Goal: Check status: Check status

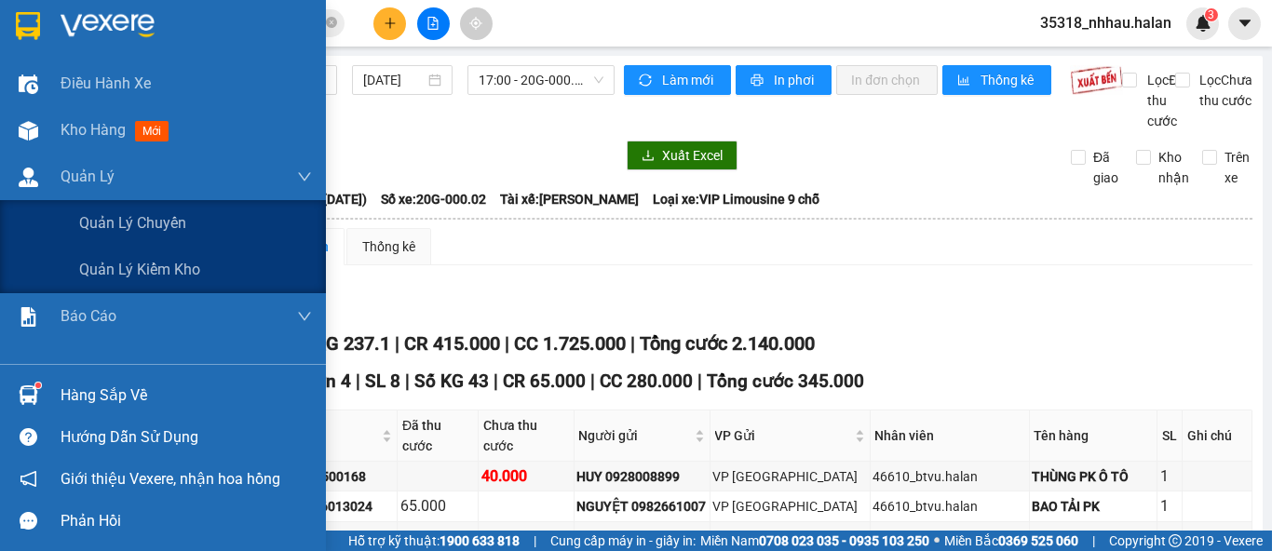
scroll to position [207, 0]
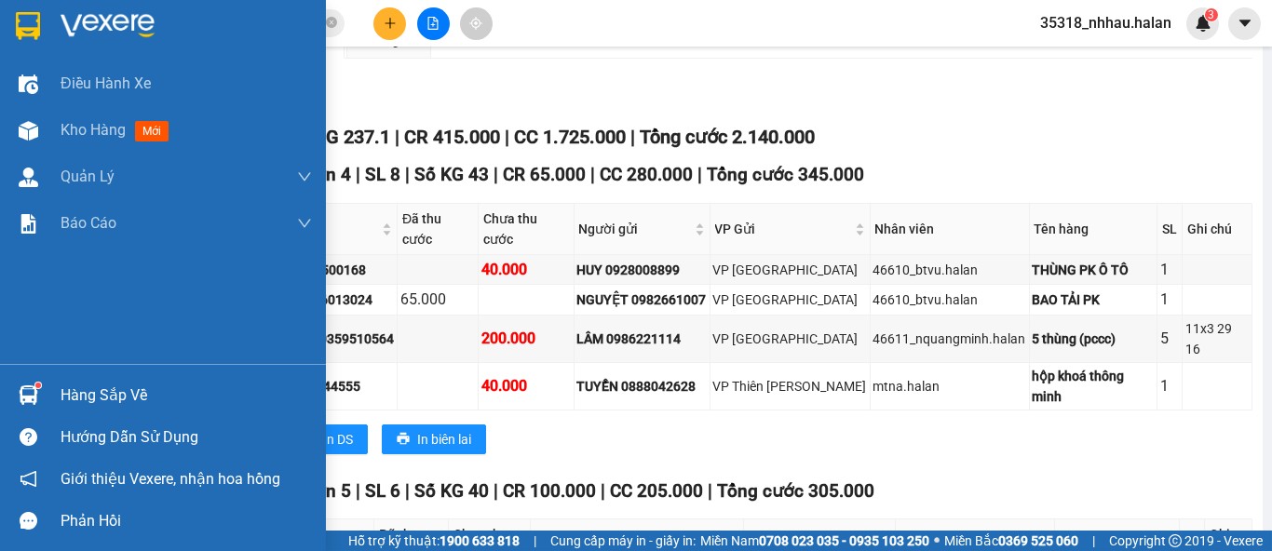
click at [110, 394] on div "Hàng sắp về" at bounding box center [186, 396] width 251 height 28
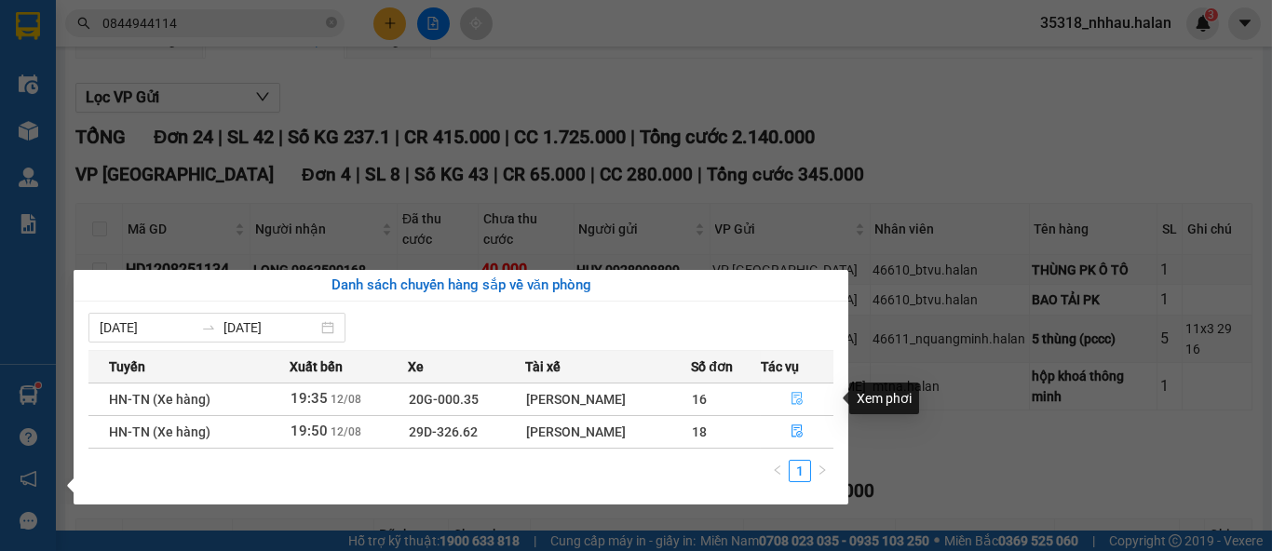
click at [797, 396] on icon "file-done" at bounding box center [796, 398] width 13 height 13
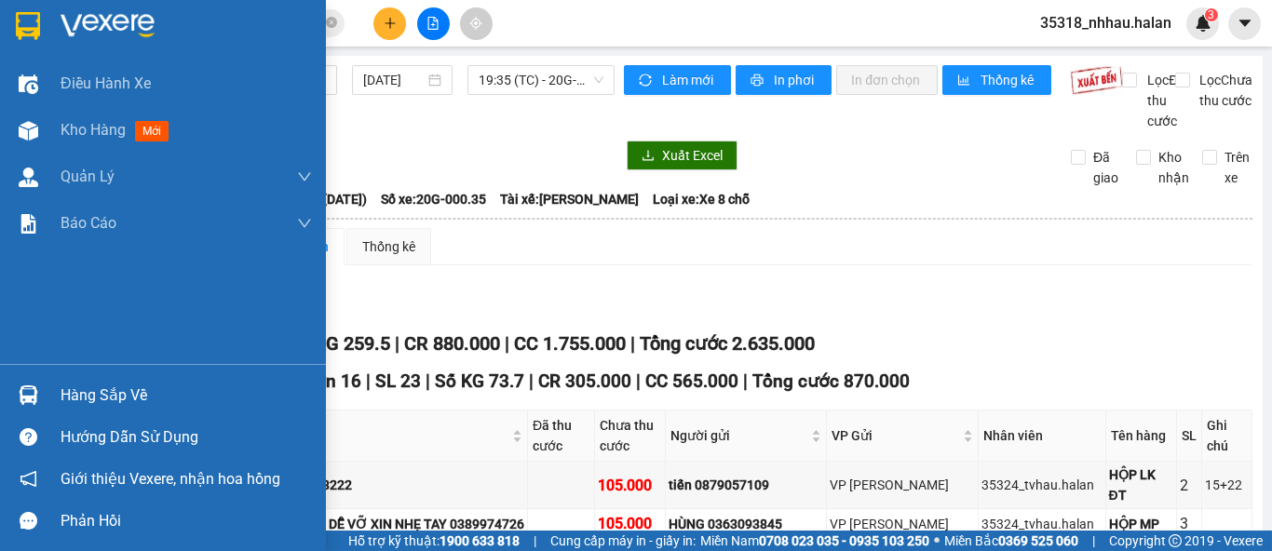
click at [52, 386] on div "Hàng sắp về" at bounding box center [163, 395] width 326 height 42
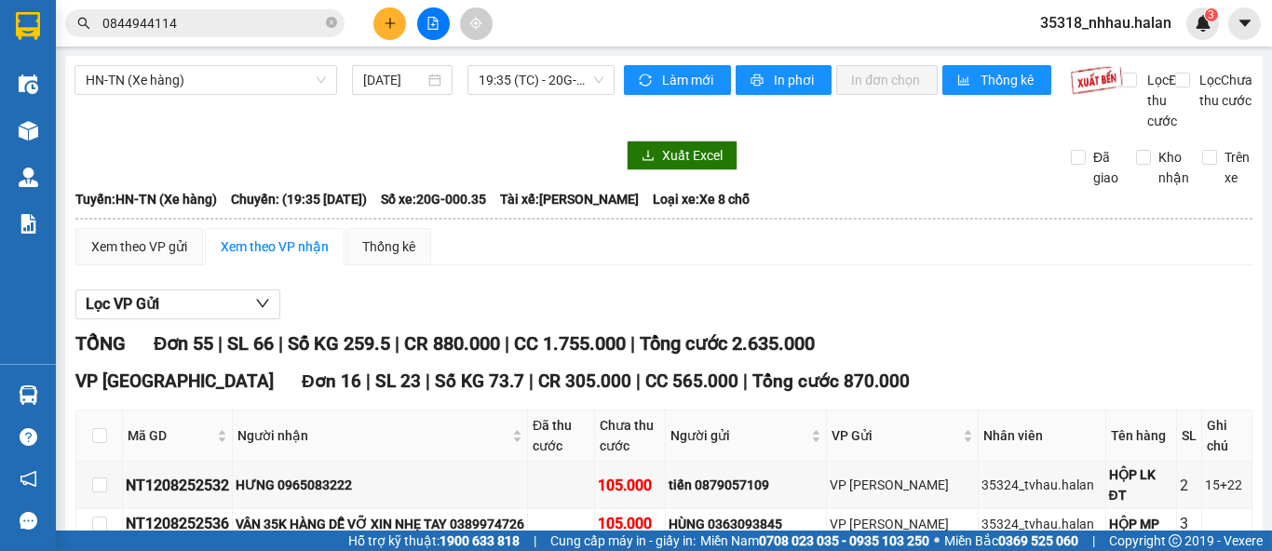
click at [1117, 300] on section "Kết quả tìm kiếm ( 12 ) Bộ lọc Mã ĐH Trạng thái Món hàng Thu hộ Tổng cước Chưa …" at bounding box center [636, 275] width 1272 height 551
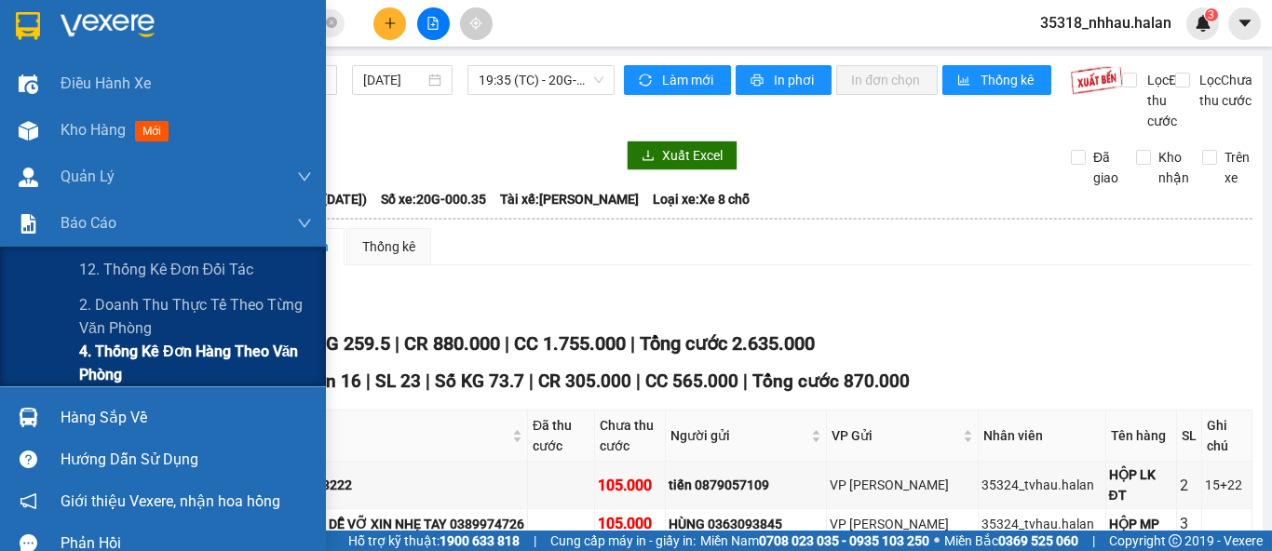
click at [147, 360] on span "4. Thống kê đơn hàng theo văn phòng" at bounding box center [195, 363] width 233 height 47
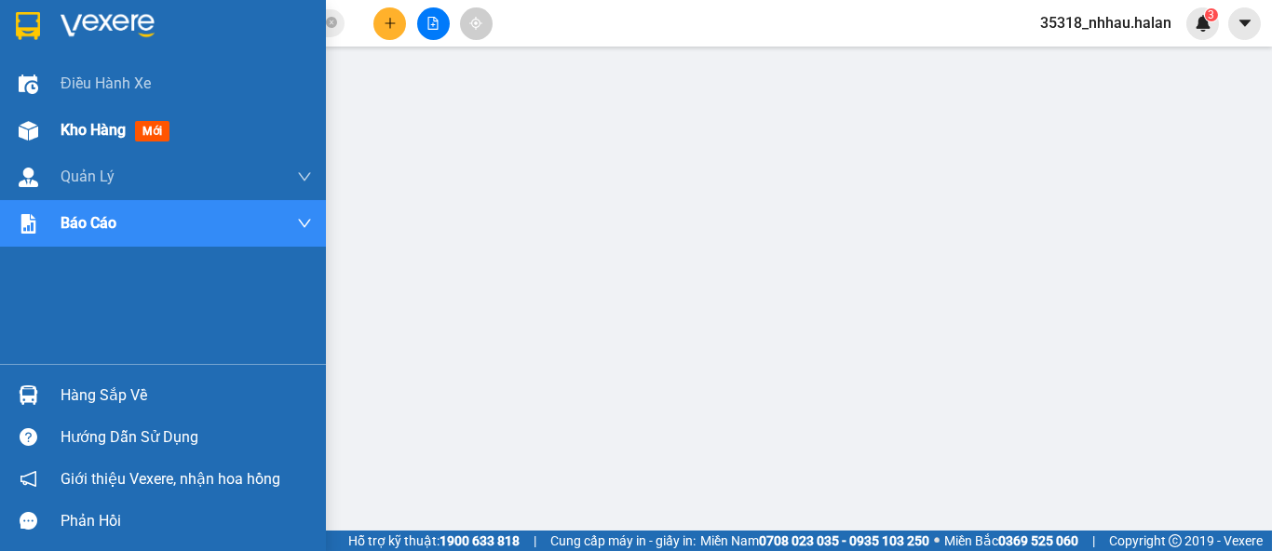
click at [40, 140] on div at bounding box center [28, 131] width 33 height 33
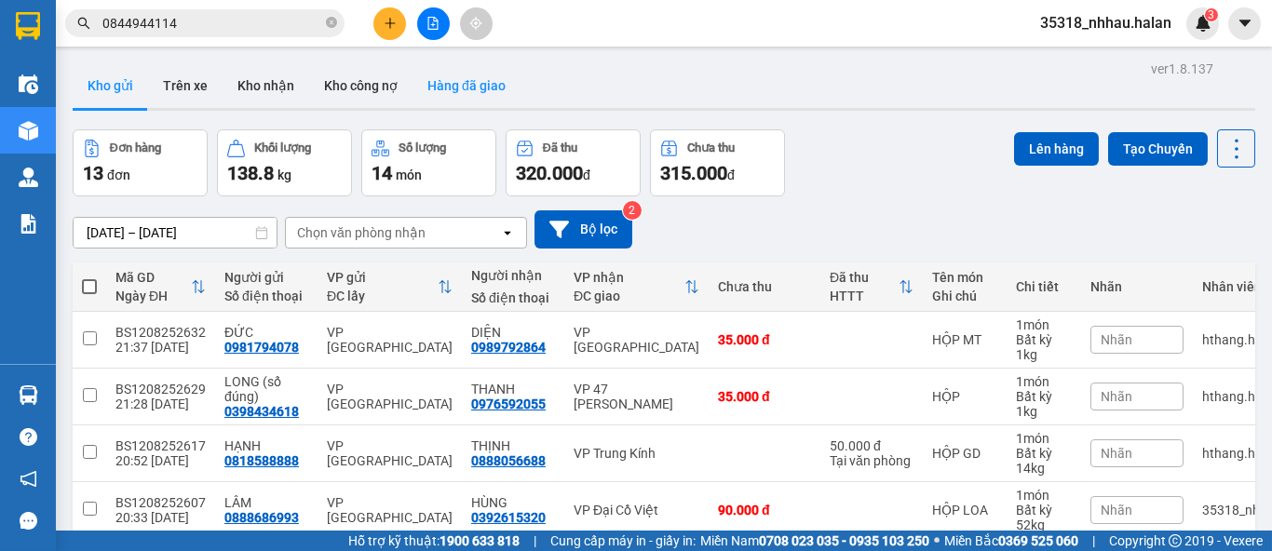
click at [464, 76] on button "Hàng đã giao" at bounding box center [466, 85] width 108 height 45
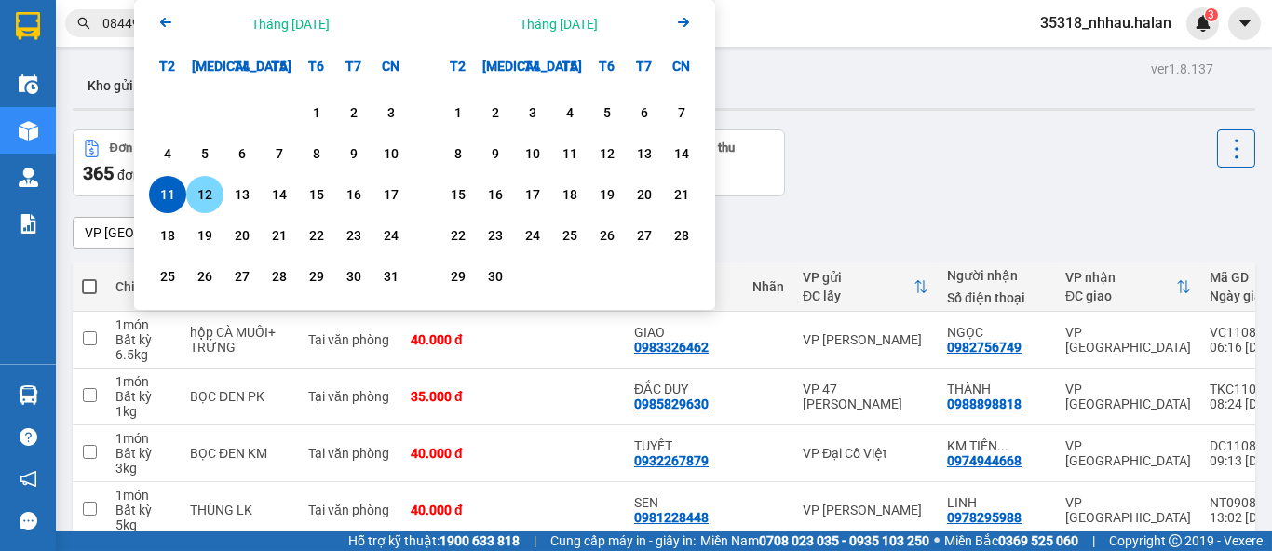
click at [200, 201] on div "12" at bounding box center [205, 194] width 26 height 22
click at [204, 197] on div "12" at bounding box center [205, 194] width 26 height 22
type input "[DATE] – [DATE]"
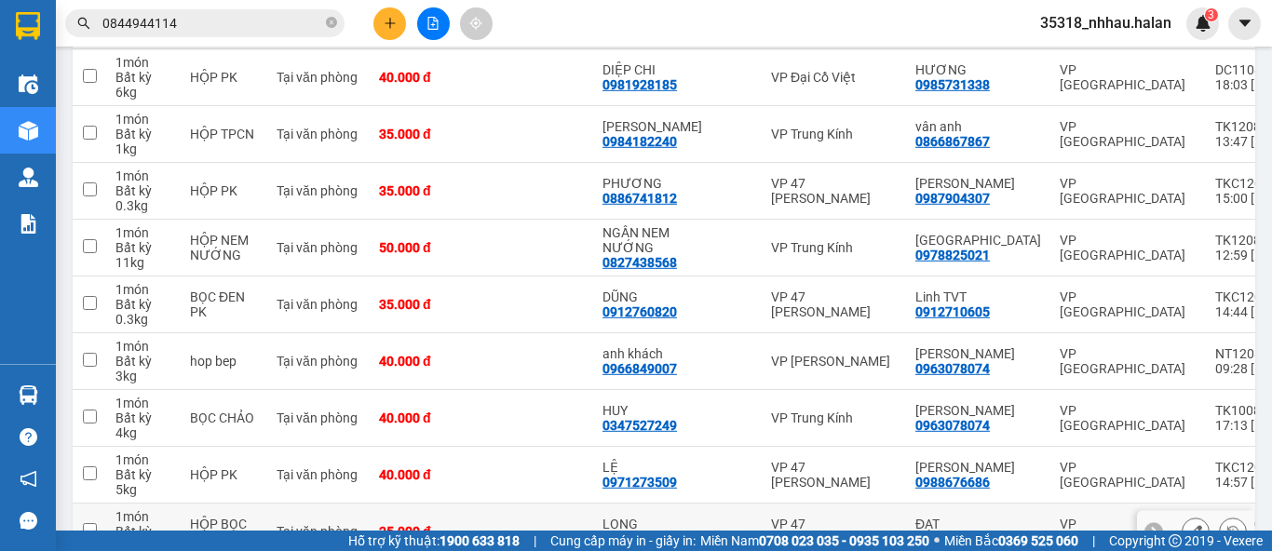
scroll to position [5597, 0]
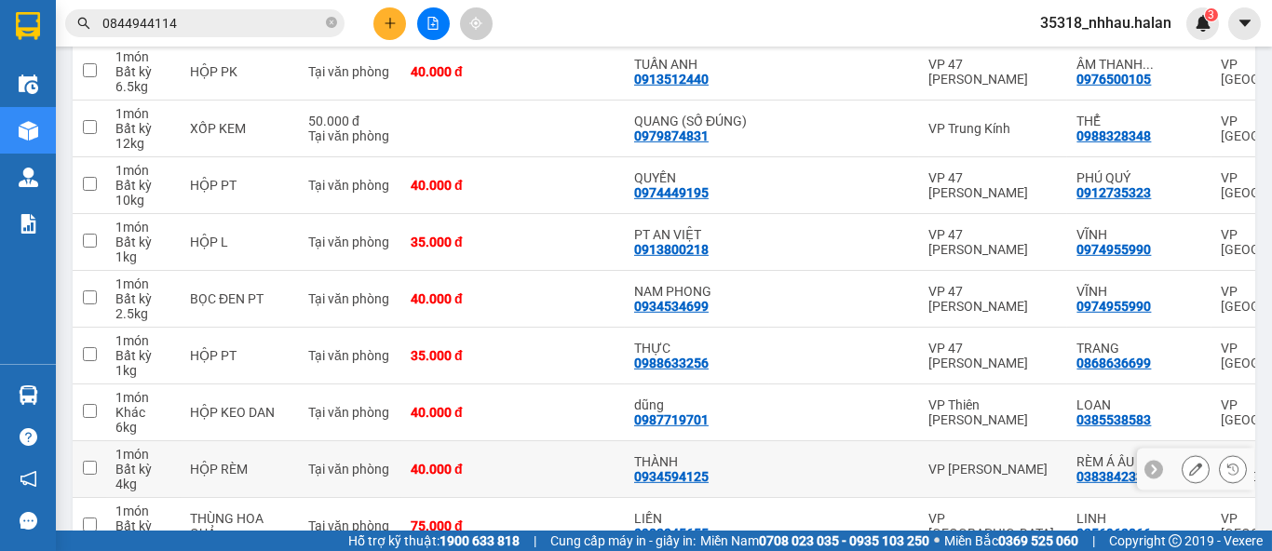
scroll to position [5552, 0]
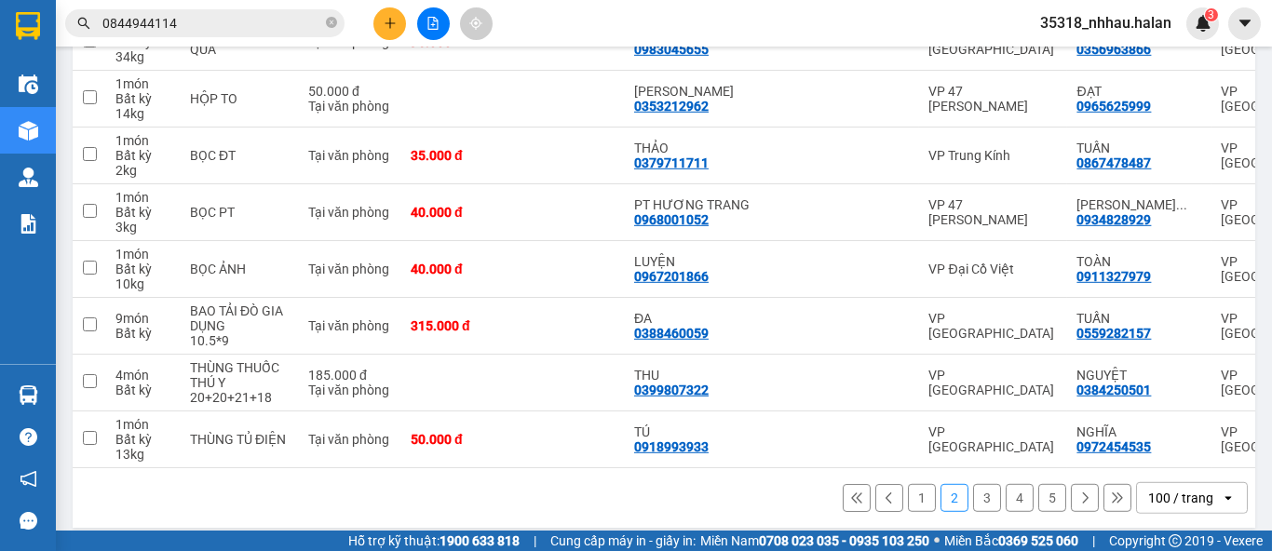
click at [973, 484] on button "3" at bounding box center [987, 498] width 28 height 28
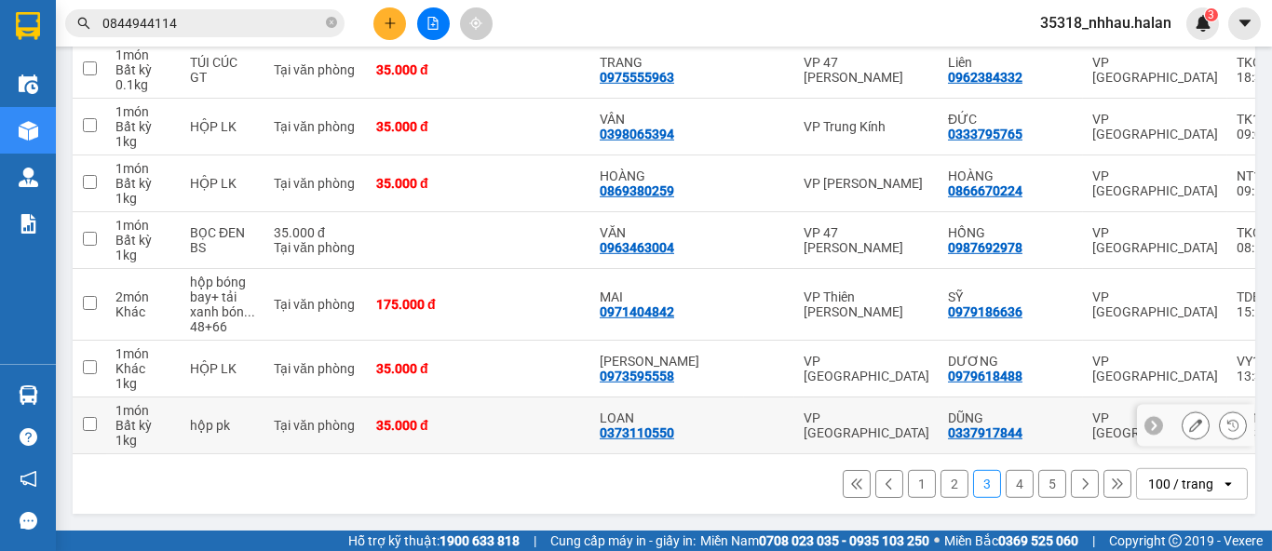
scroll to position [5582, 0]
click at [1012, 483] on button "4" at bounding box center [1019, 484] width 28 height 28
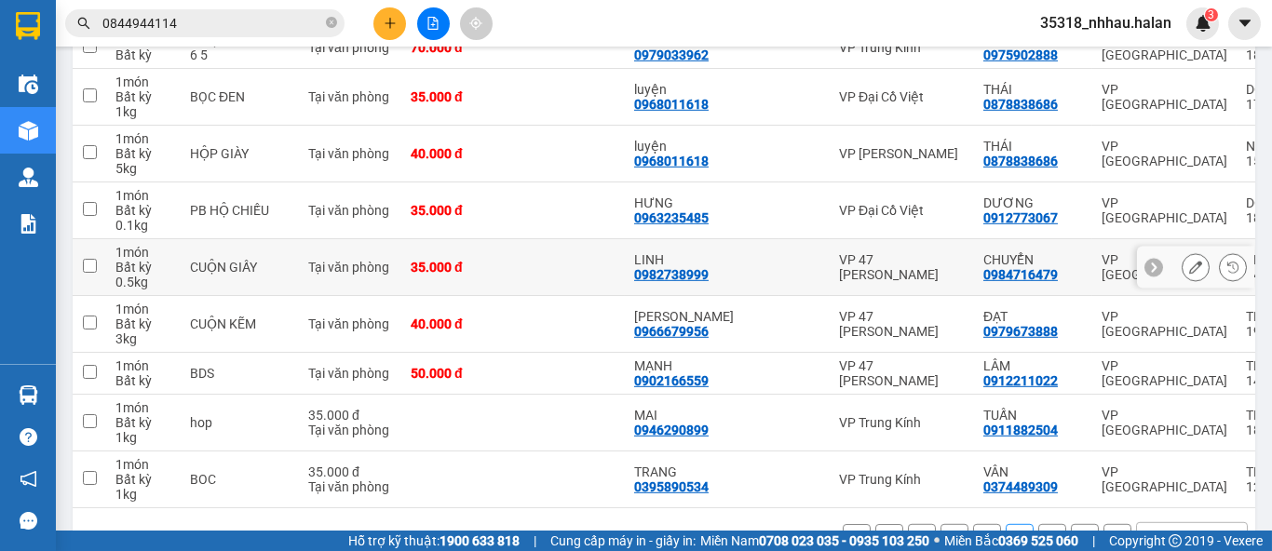
scroll to position [5552, 0]
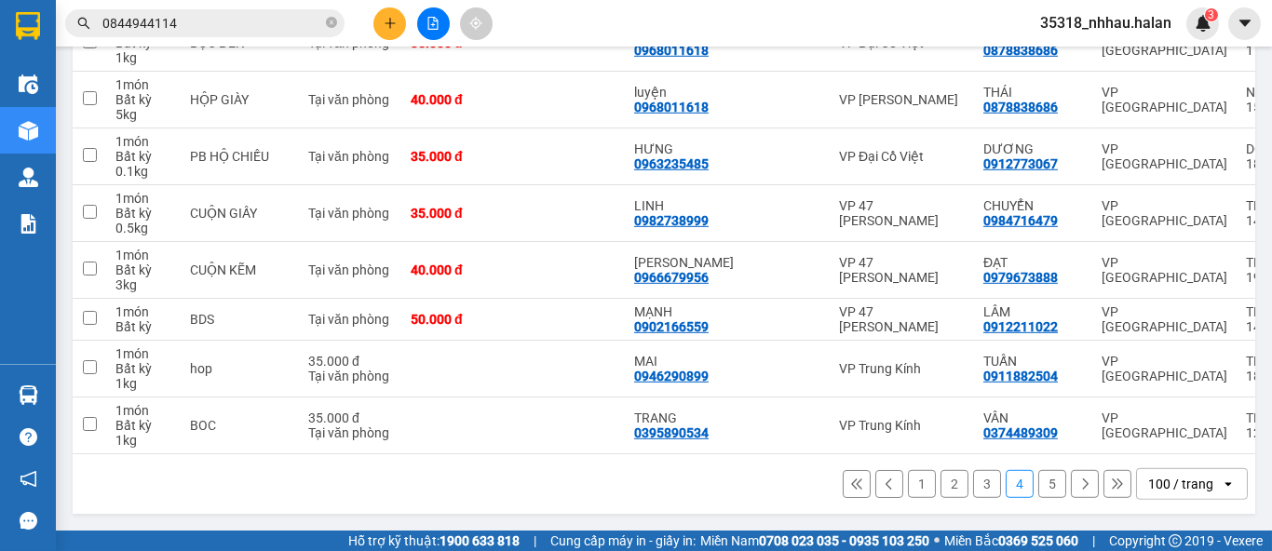
click at [1038, 488] on button "5" at bounding box center [1052, 484] width 28 height 28
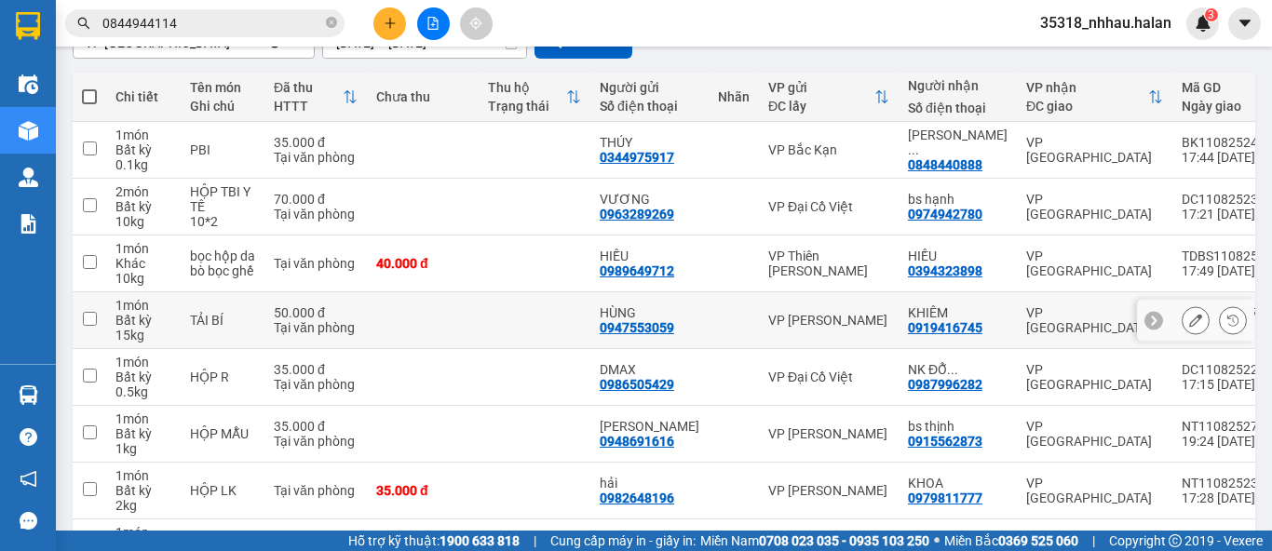
scroll to position [207, 0]
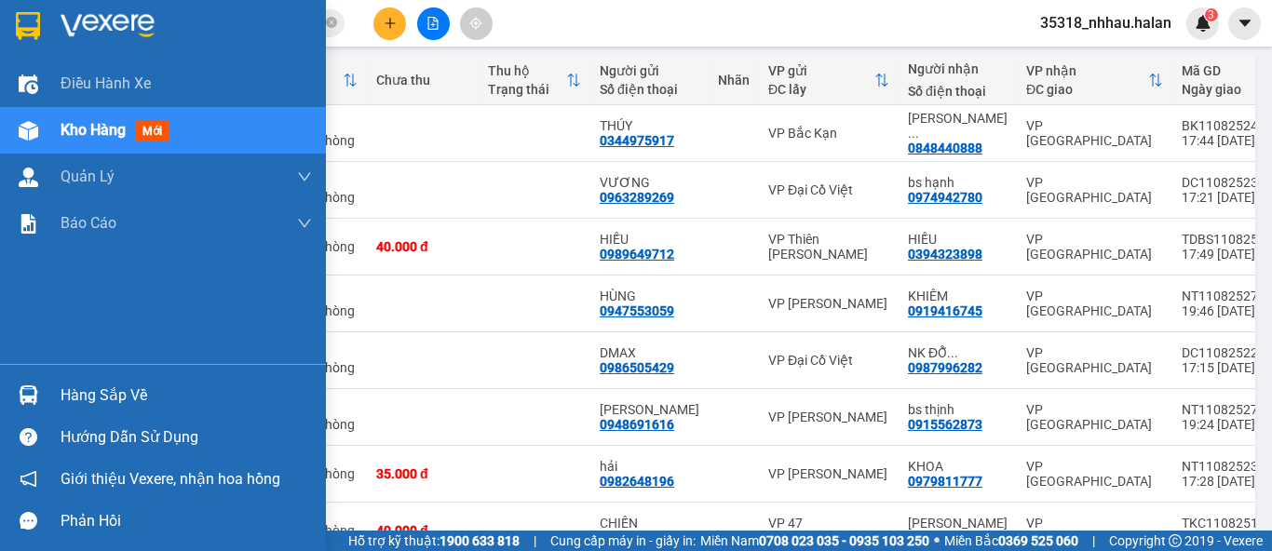
click at [23, 393] on img at bounding box center [29, 395] width 20 height 20
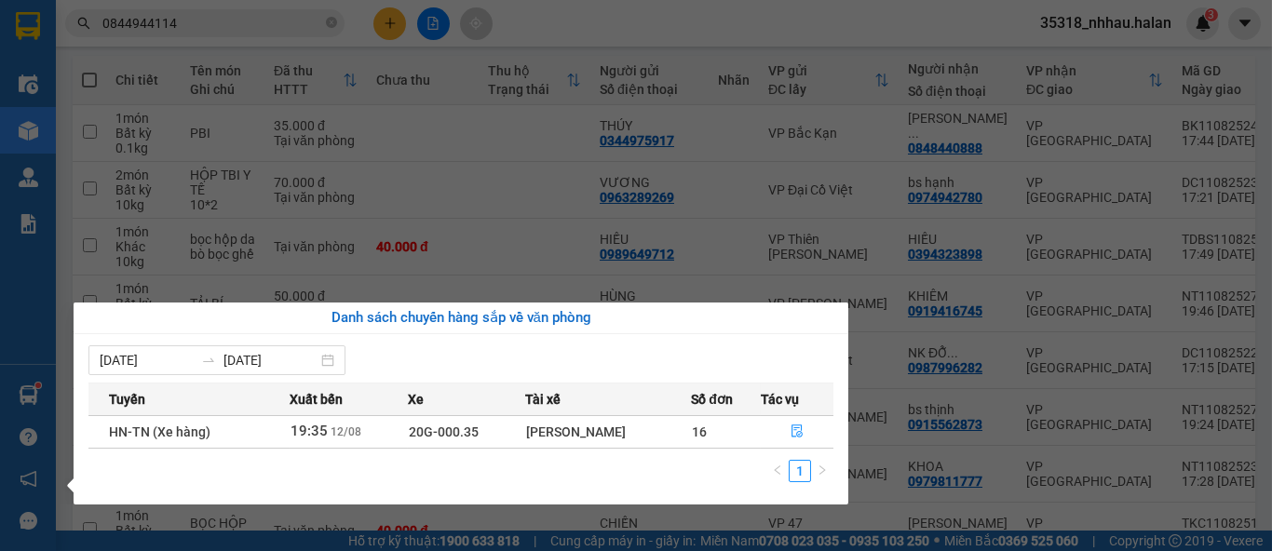
click at [632, 306] on div "Danh sách chuyến hàng sắp về văn phòng" at bounding box center [461, 319] width 775 height 32
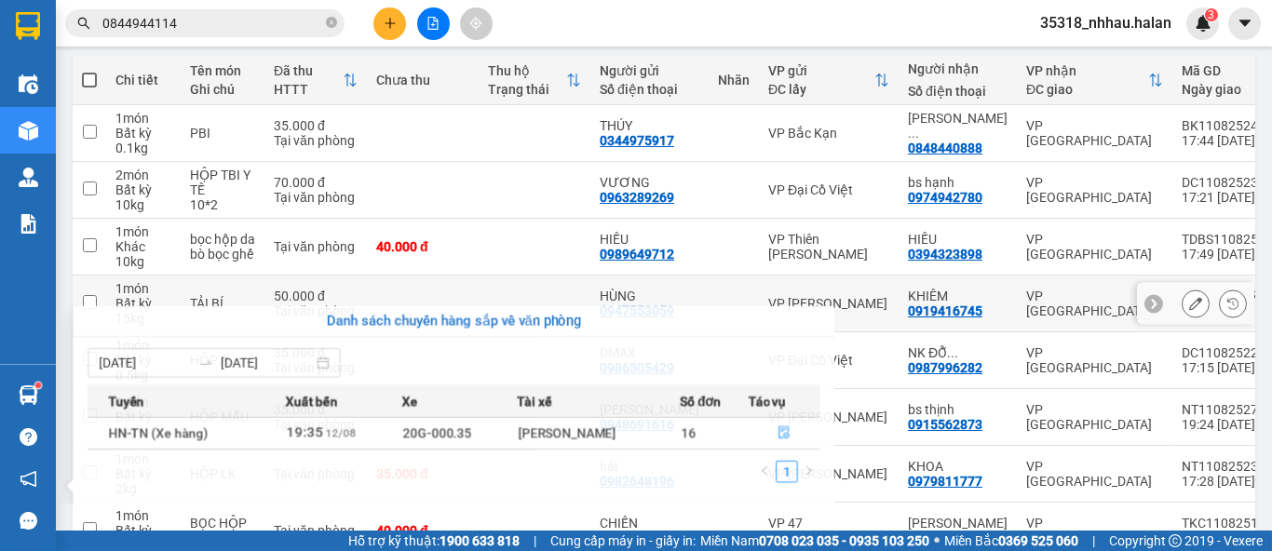
click at [725, 276] on section "Kết quả tìm kiếm ( 12 ) Bộ lọc Mã ĐH Trạng thái Món hàng Thu hộ Tổng cước Chưa …" at bounding box center [636, 275] width 1272 height 551
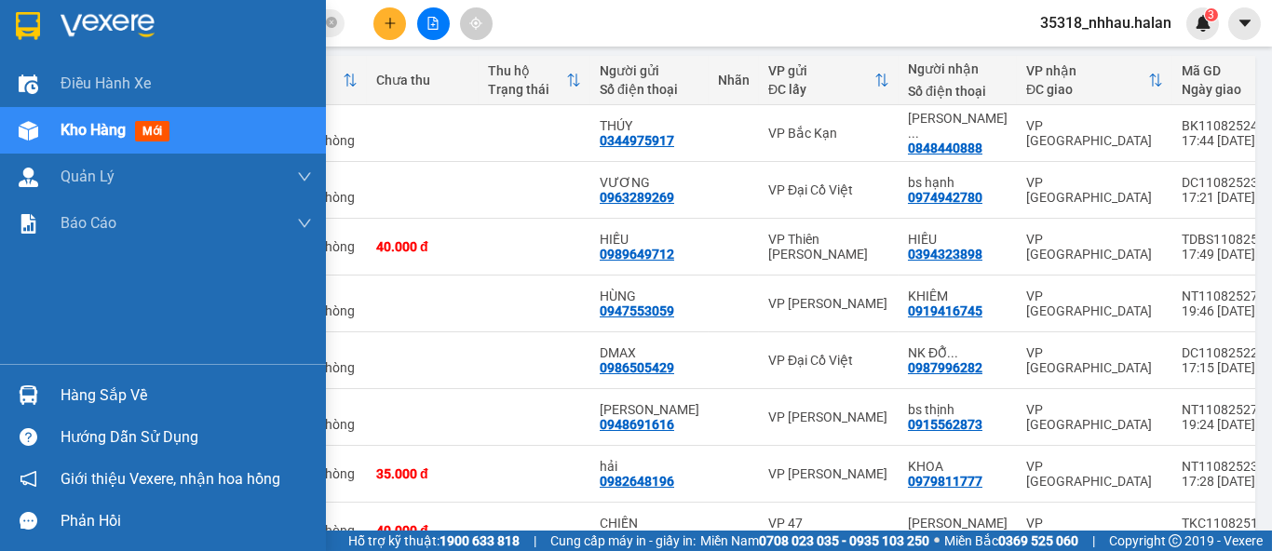
click at [20, 401] on img at bounding box center [29, 395] width 20 height 20
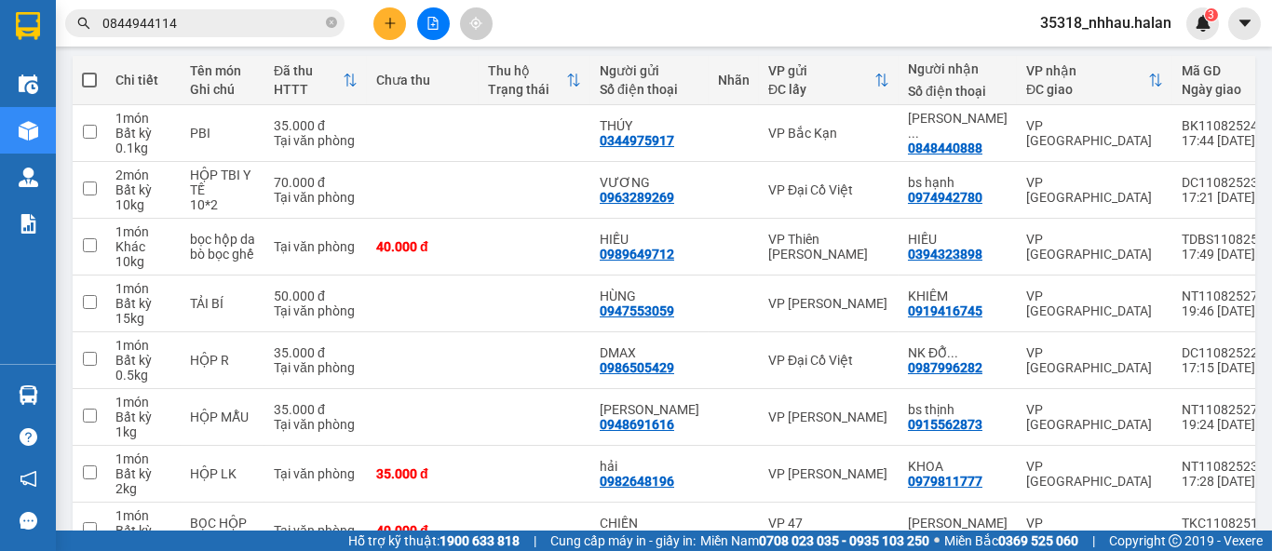
click at [798, 34] on section "Kết quả tìm kiếm ( 12 ) Bộ lọc Mã ĐH Trạng thái Món hàng Thu hộ Tổng cước Chưa …" at bounding box center [636, 275] width 1272 height 551
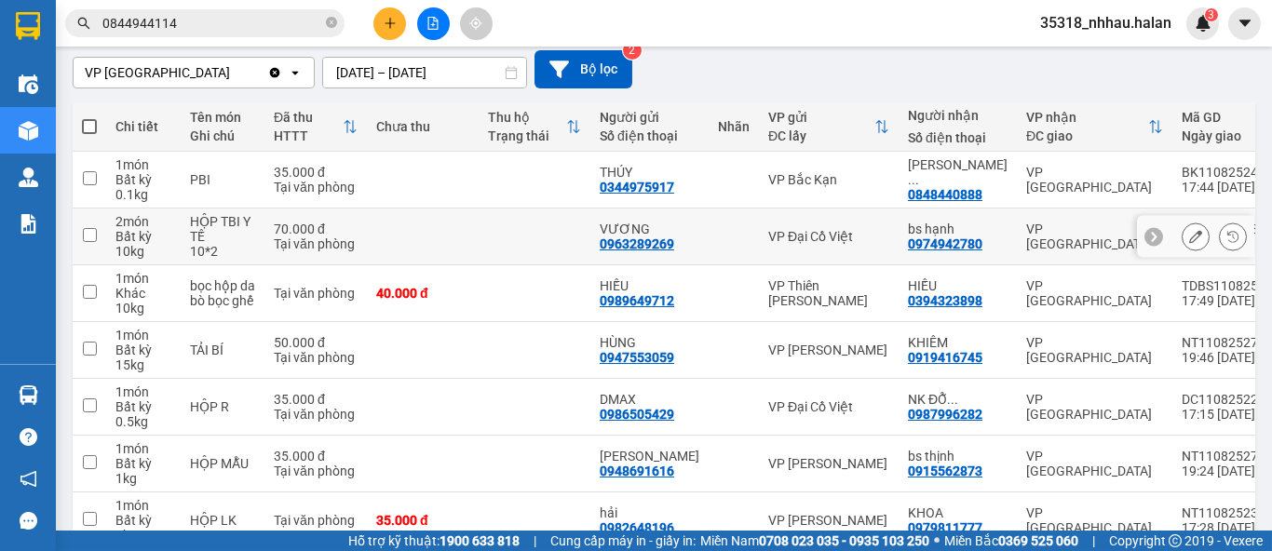
scroll to position [0, 0]
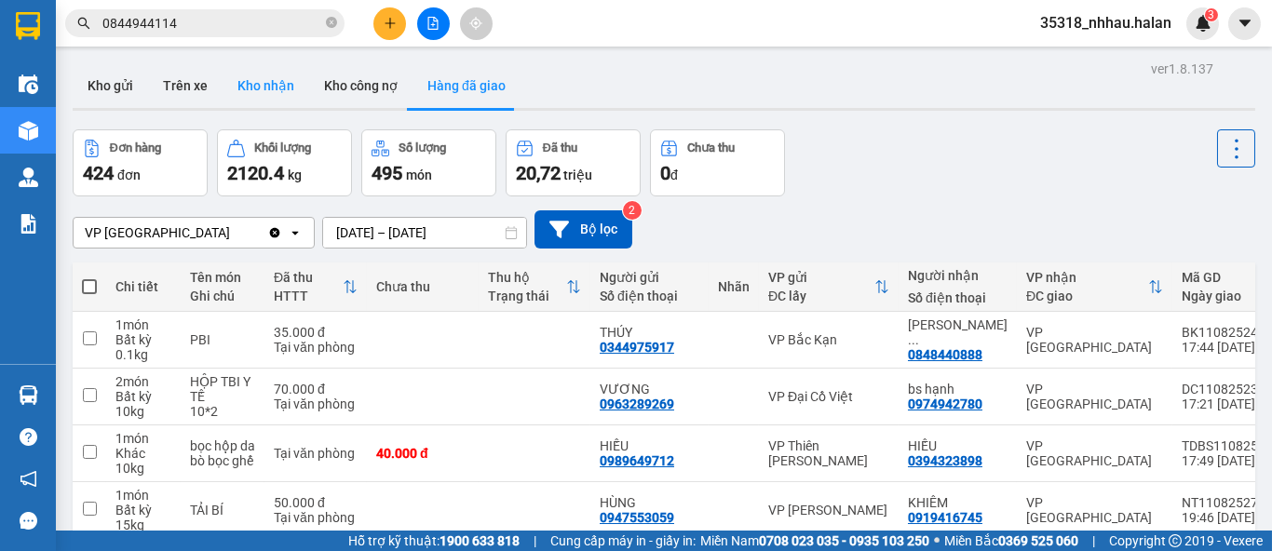
click at [262, 81] on button "Kho nhận" at bounding box center [265, 85] width 87 height 45
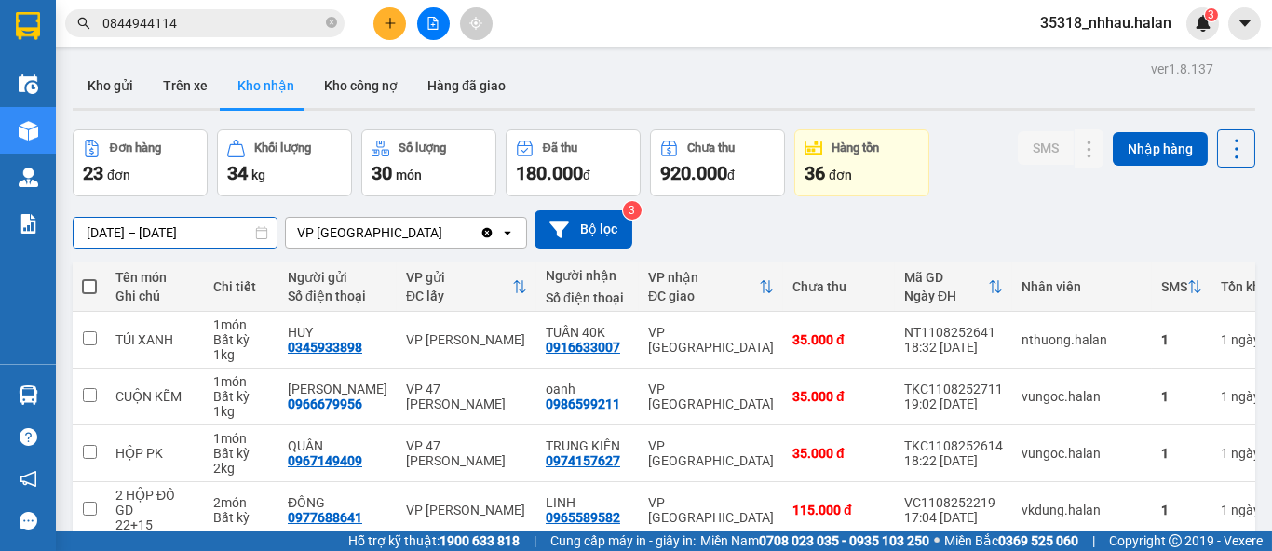
click at [126, 230] on div "ver 1.8.137 Kho gửi Trên xe Kho nhận Kho công nợ Hàng đã giao Đơn hàng 23 đơn K…" at bounding box center [663, 501] width 1197 height 891
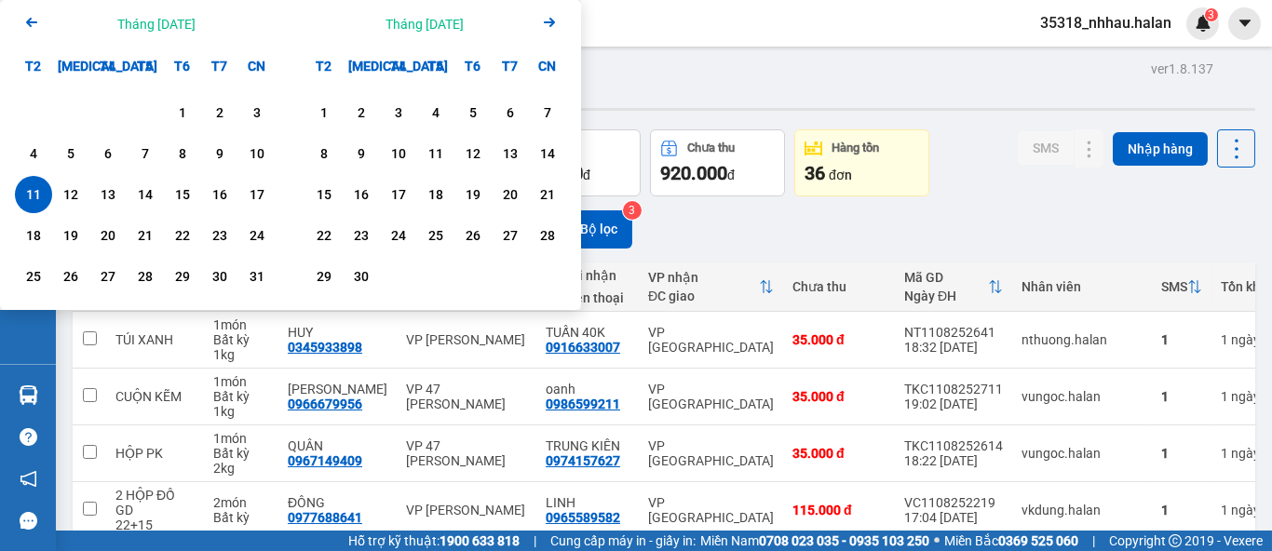
click at [39, 29] on icon "Arrow Left" at bounding box center [31, 22] width 22 height 22
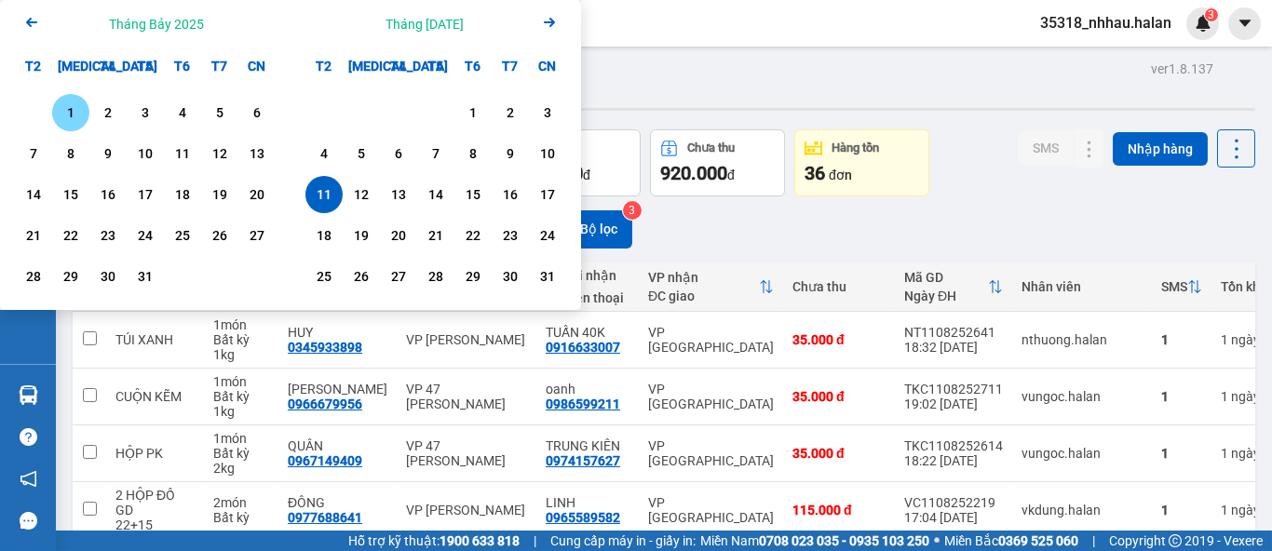
click at [65, 113] on div "1" at bounding box center [71, 112] width 26 height 22
click at [549, 20] on icon "Arrow Right" at bounding box center [549, 22] width 22 height 22
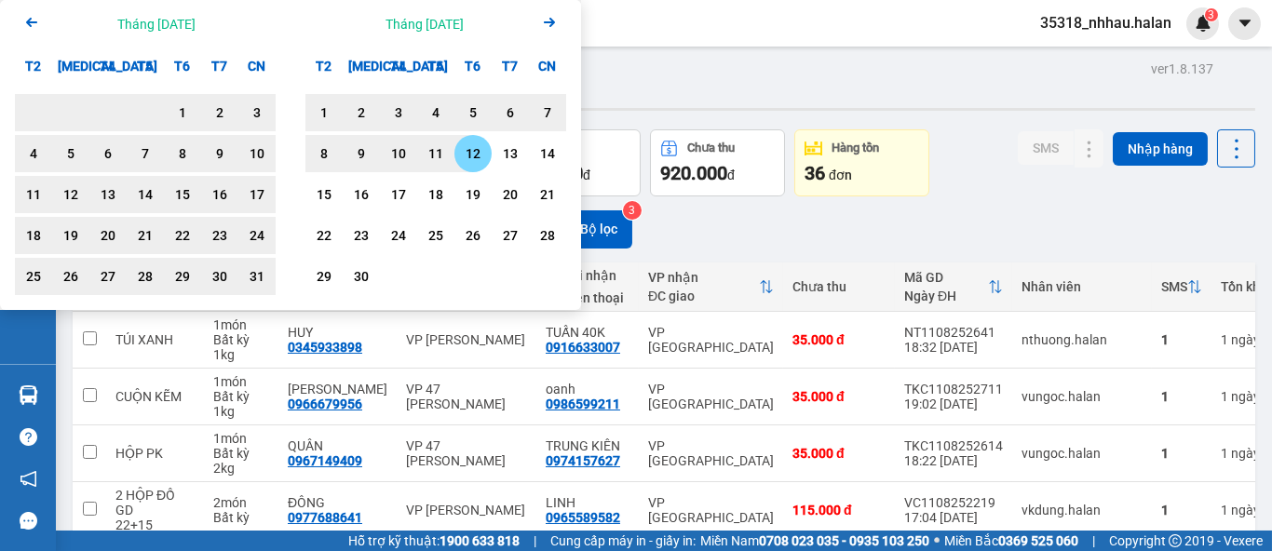
click at [469, 156] on div "12" at bounding box center [473, 153] width 26 height 22
type input "[DATE] – [DATE]"
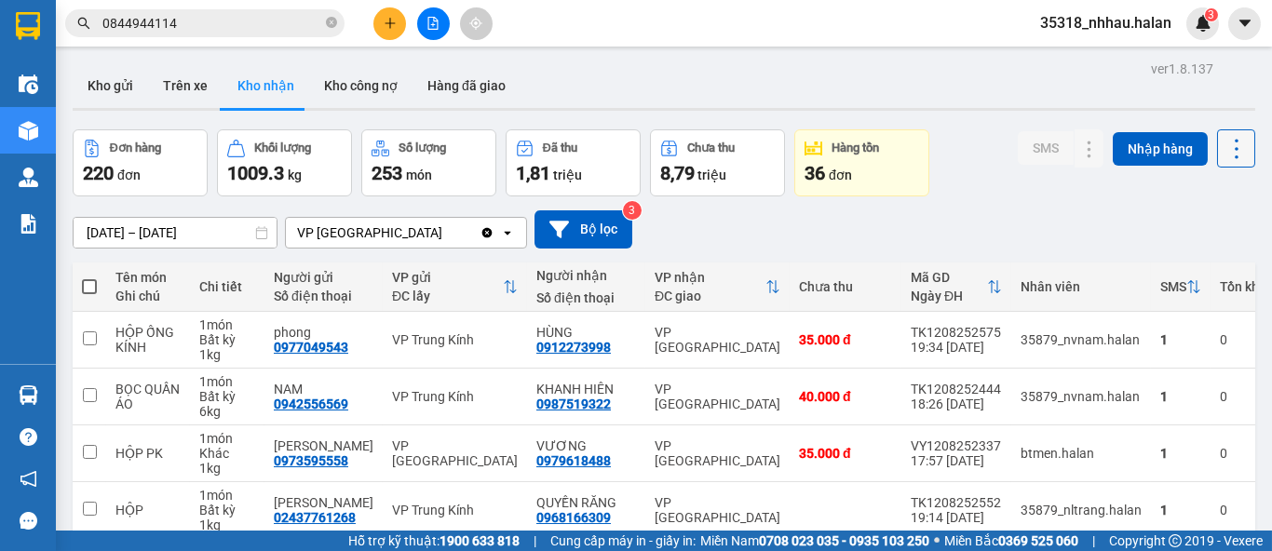
click at [1223, 149] on icon at bounding box center [1236, 149] width 26 height 26
click at [1198, 233] on span "Làm mới" at bounding box center [1194, 232] width 51 height 19
drag, startPoint x: 116, startPoint y: 80, endPoint x: 128, endPoint y: 94, distance: 17.9
click at [116, 80] on button "Kho gửi" at bounding box center [110, 85] width 75 height 45
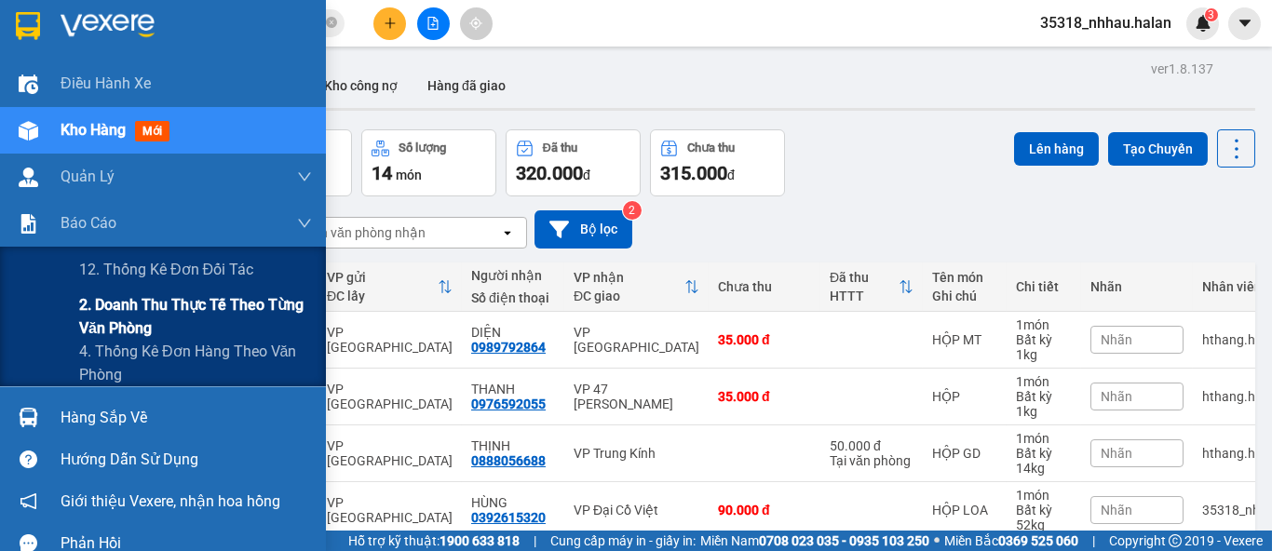
click at [142, 317] on span "2. Doanh thu thực tế theo từng văn phòng" at bounding box center [195, 316] width 233 height 47
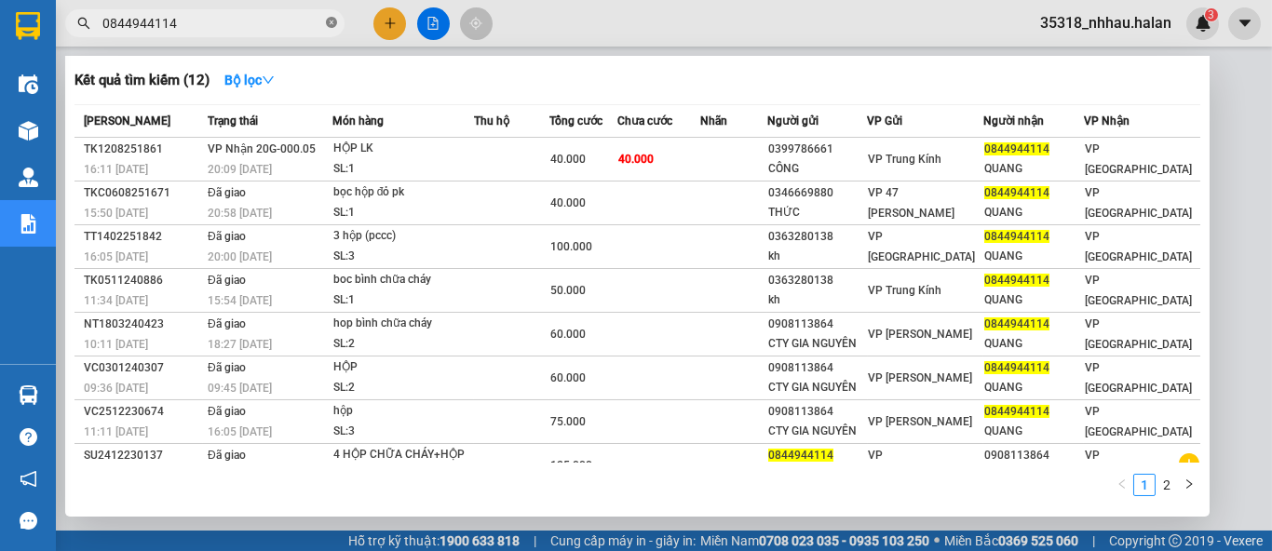
click at [331, 24] on icon "close-circle" at bounding box center [331, 22] width 11 height 11
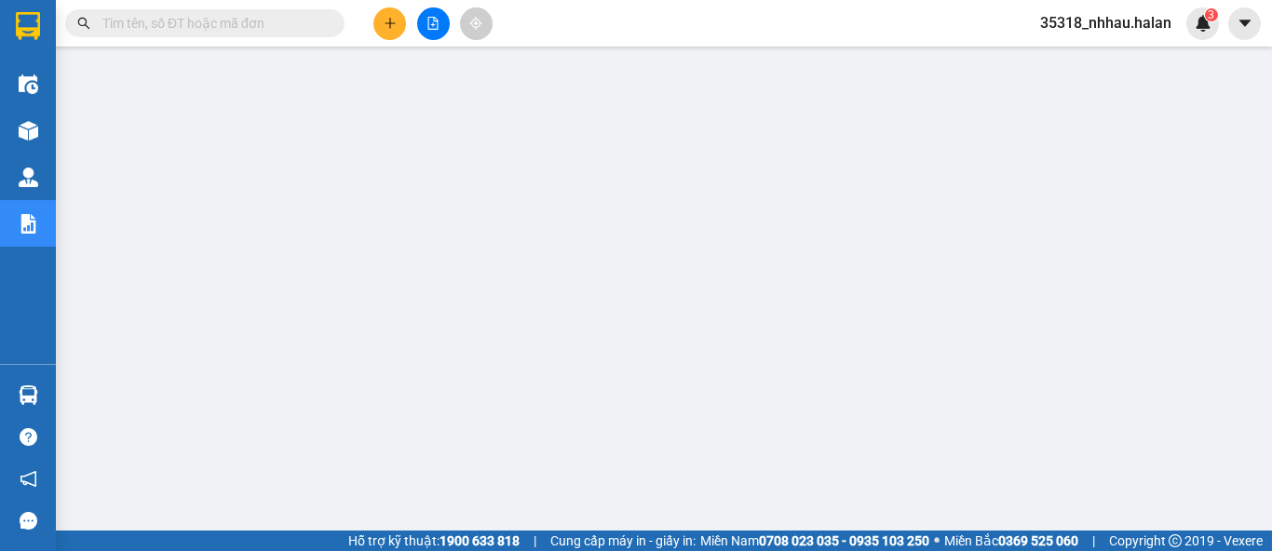
click at [249, 29] on input "text" at bounding box center [212, 23] width 220 height 20
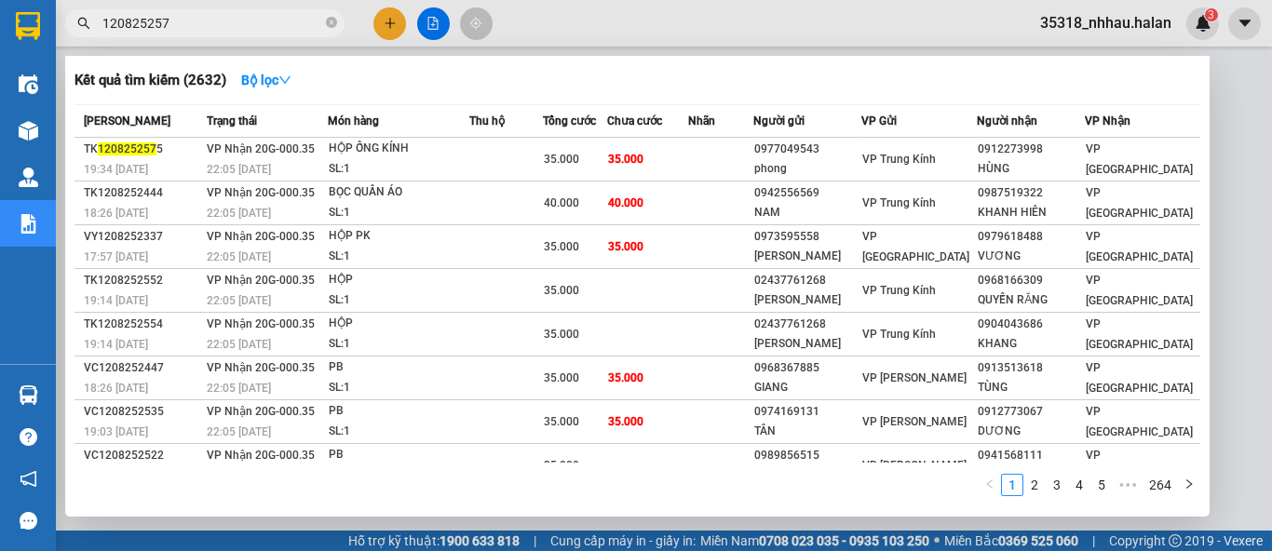
type input "1208252575"
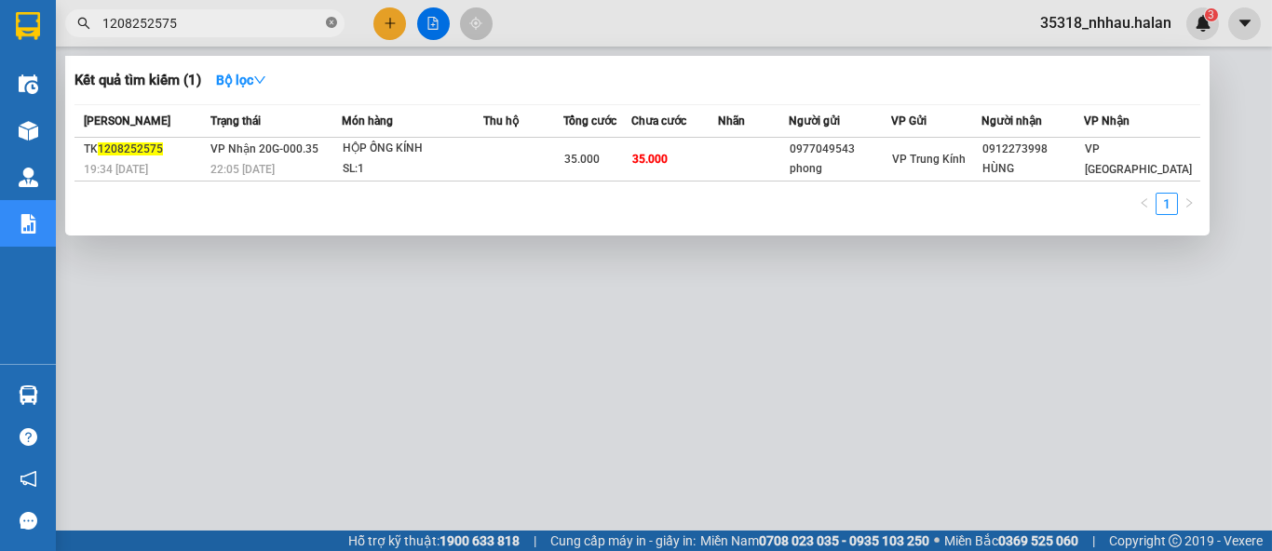
click at [334, 22] on icon "close-circle" at bounding box center [331, 22] width 11 height 11
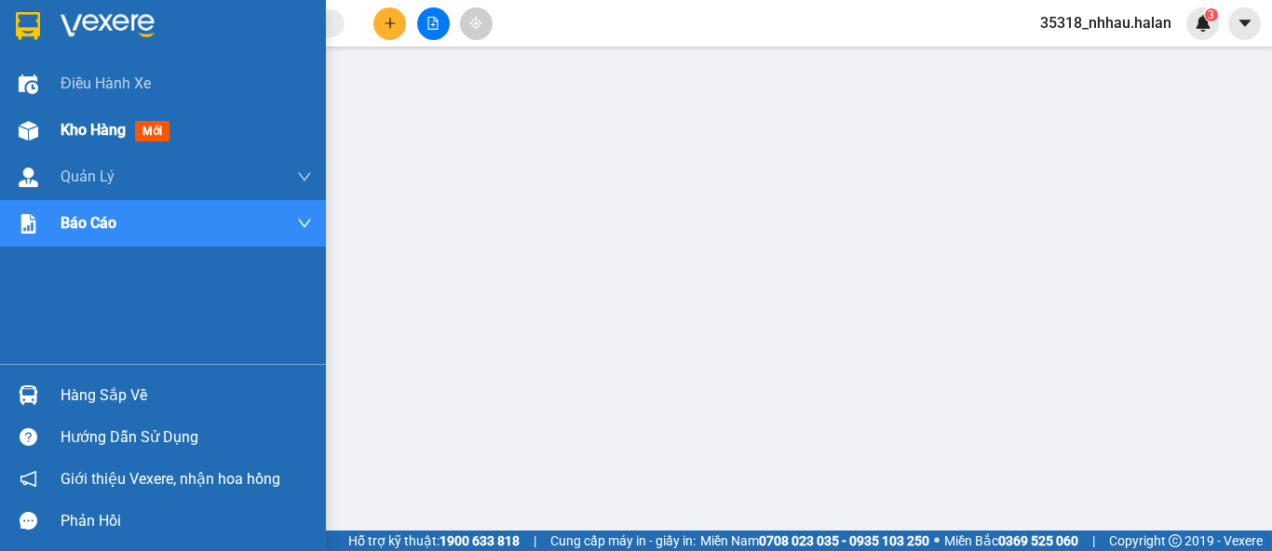
click at [66, 130] on span "Kho hàng" at bounding box center [93, 130] width 65 height 18
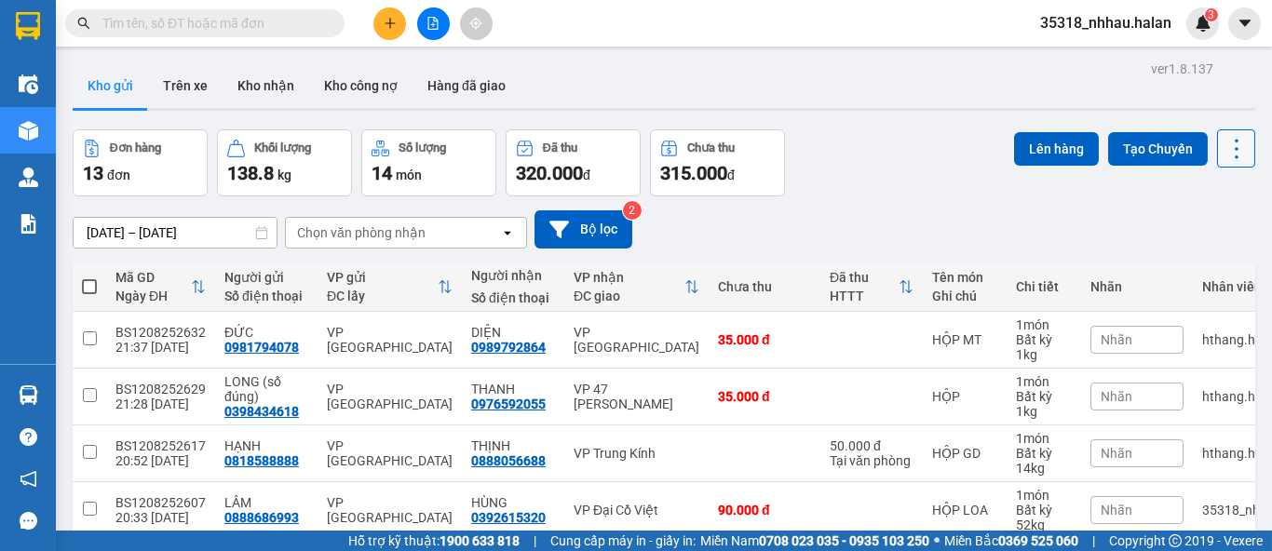
click at [1225, 153] on icon at bounding box center [1236, 149] width 26 height 26
click at [1200, 263] on span "Làm mới" at bounding box center [1194, 266] width 51 height 19
click at [847, 82] on div "Kho gửi Trên xe Kho nhận Kho công nợ Hàng đã giao" at bounding box center [664, 87] width 1182 height 49
click at [269, 20] on input "text" at bounding box center [212, 23] width 220 height 20
click at [238, 22] on input "text" at bounding box center [212, 23] width 220 height 20
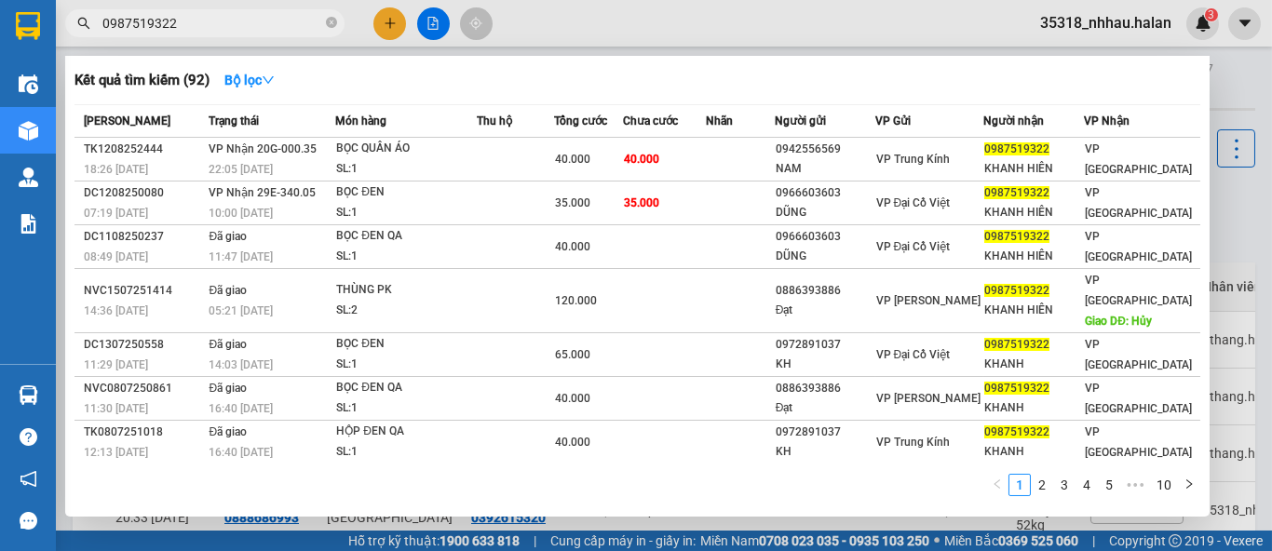
type input "0987519322"
